Goal: Task Accomplishment & Management: Use online tool/utility

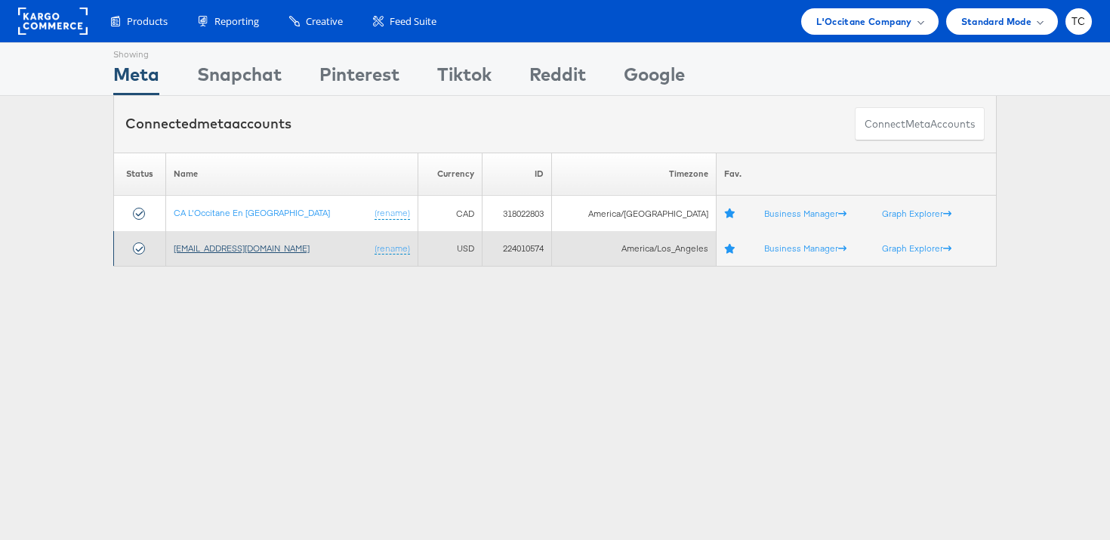
click at [252, 248] on link "[EMAIL_ADDRESS][DOMAIN_NAME]" at bounding box center [242, 247] width 136 height 11
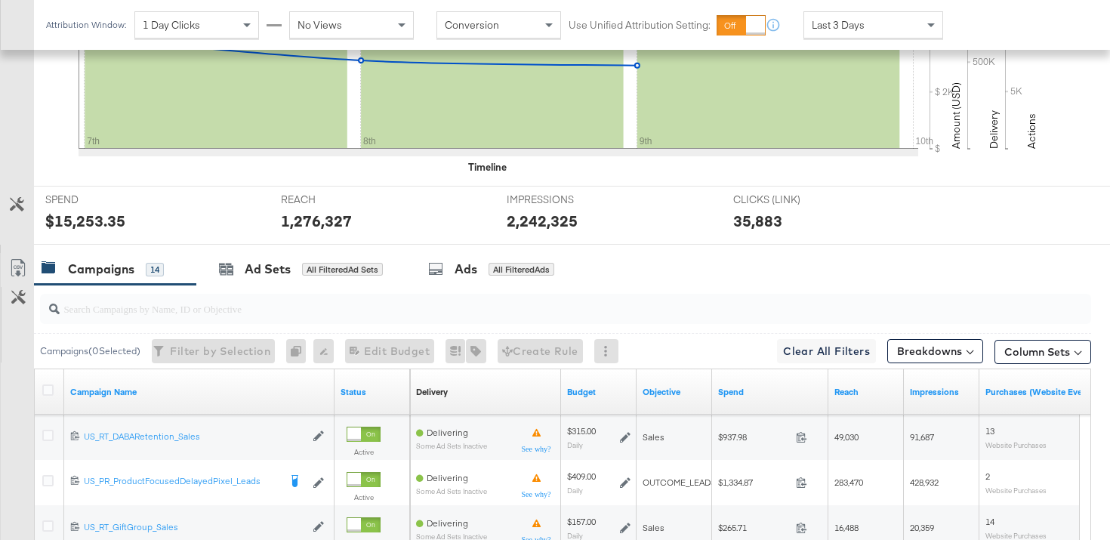
scroll to position [614, 0]
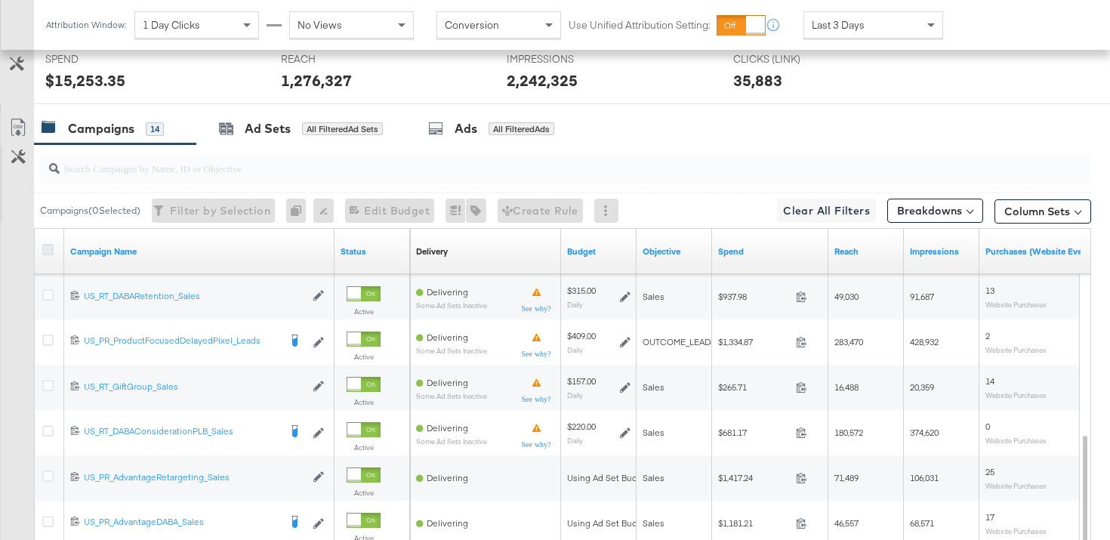
click at [53, 246] on icon at bounding box center [47, 249] width 11 height 11
click at [0, 0] on input "checkbox" at bounding box center [0, 0] width 0 height 0
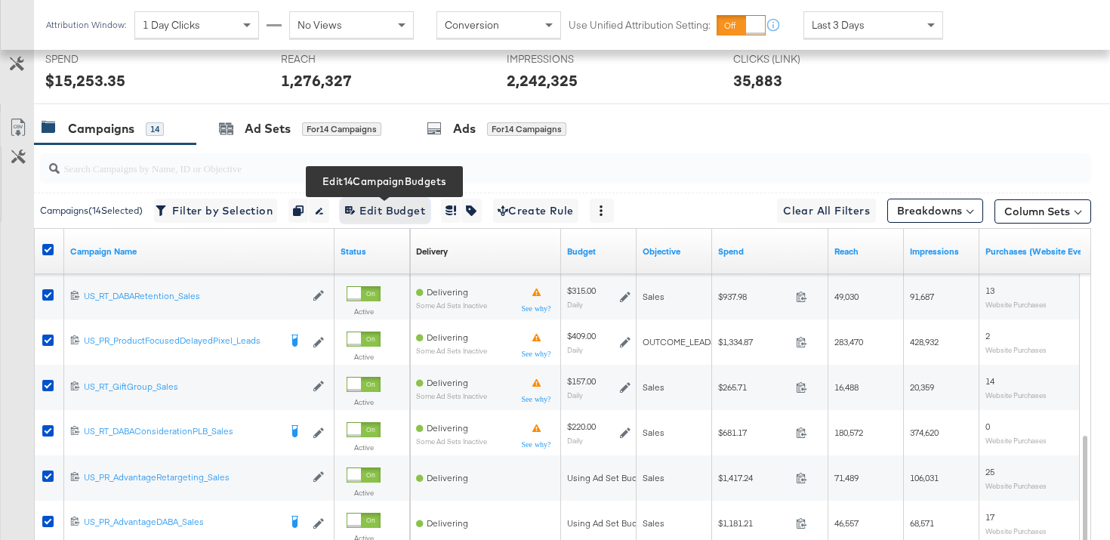
click at [370, 207] on span "Edit 14 Campaign Budgets Edit Budget" at bounding box center [385, 211] width 80 height 19
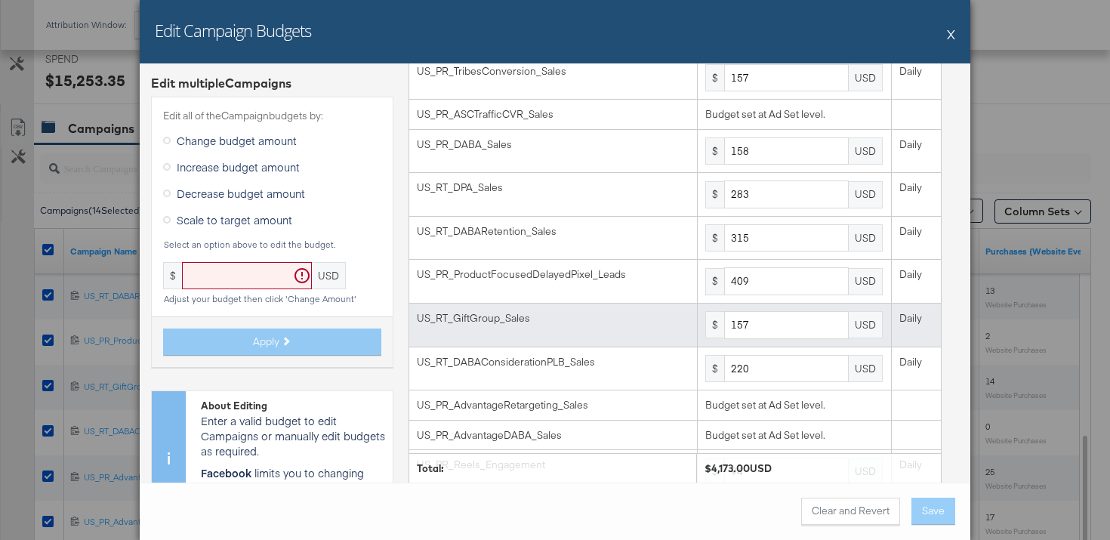
scroll to position [0, 0]
